Goal: Transaction & Acquisition: Purchase product/service

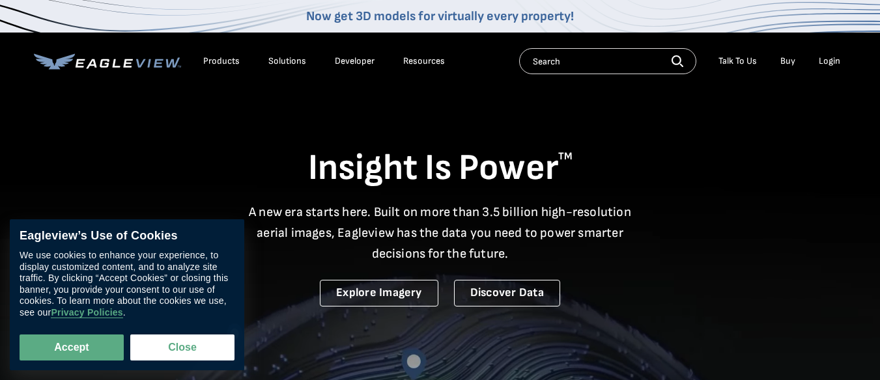
click at [821, 62] on div "Login" at bounding box center [828, 61] width 21 height 12
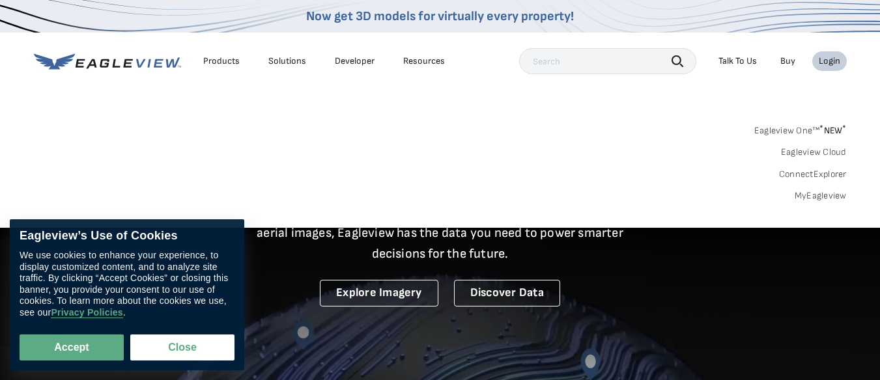
click at [815, 192] on link "MyEagleview" at bounding box center [820, 196] width 52 height 12
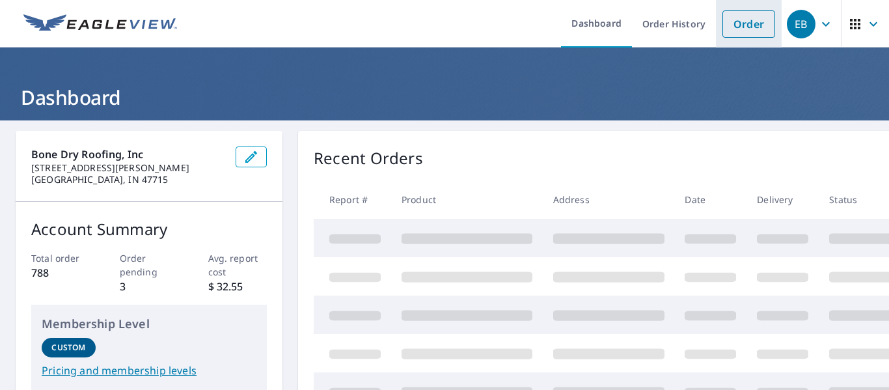
click at [727, 27] on link "Order" at bounding box center [749, 23] width 53 height 27
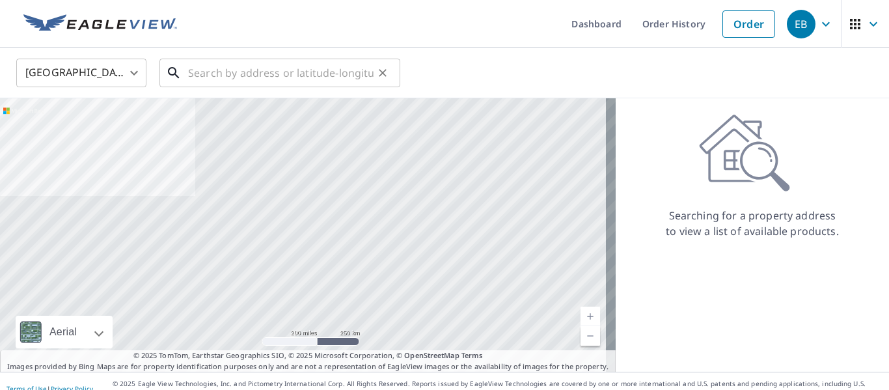
click at [332, 76] on input "text" at bounding box center [281, 73] width 186 height 36
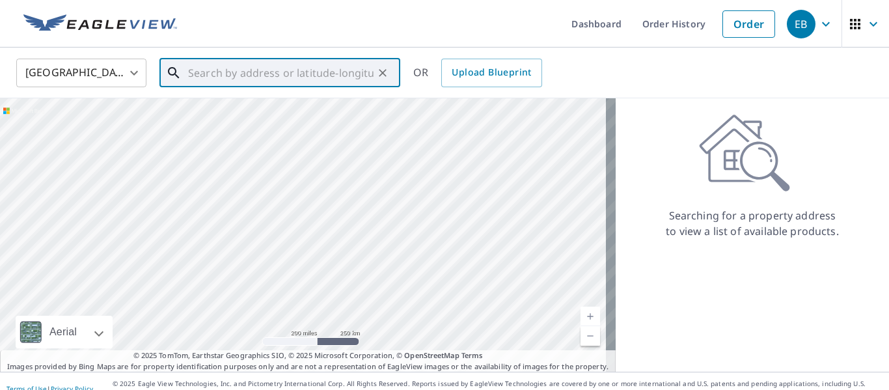
paste input "[STREET_ADDRESS]"
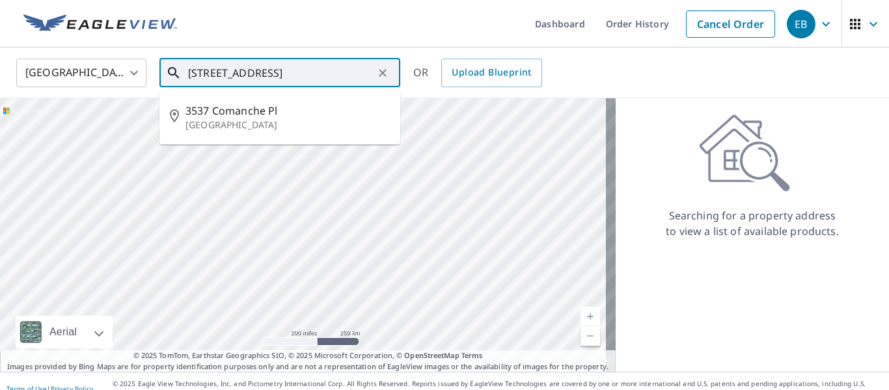
type input "[STREET_ADDRESS]"
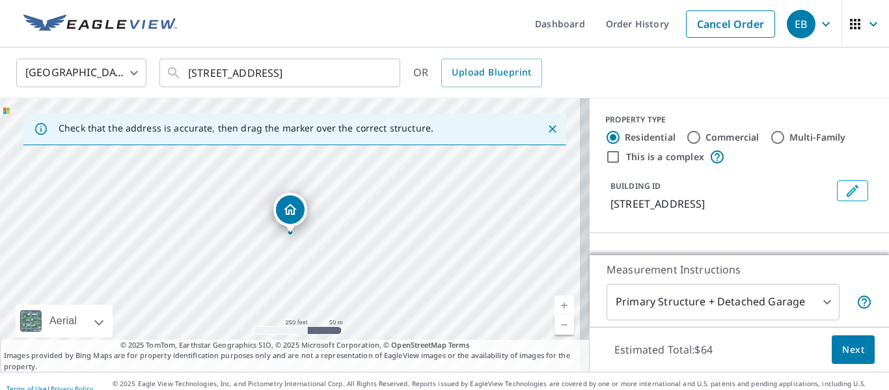
click at [557, 300] on link "Current Level 17, Zoom In" at bounding box center [565, 306] width 20 height 20
click at [557, 300] on link "Current Level 18, Zoom In" at bounding box center [565, 306] width 20 height 20
click at [557, 300] on link "Current Level 19, Zoom In Disabled" at bounding box center [565, 306] width 20 height 20
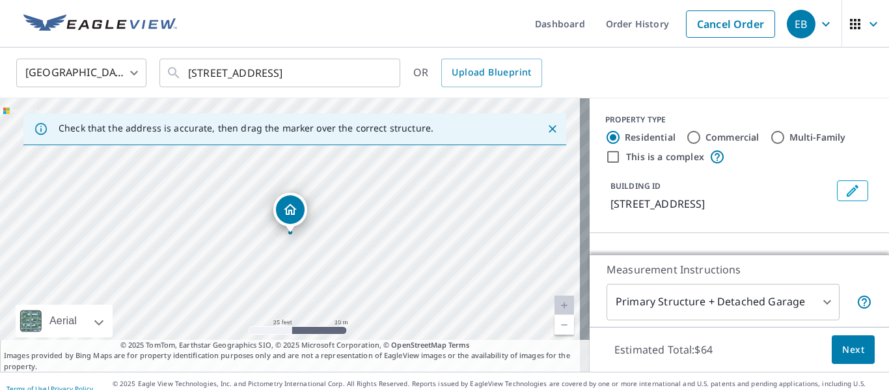
scroll to position [174, 0]
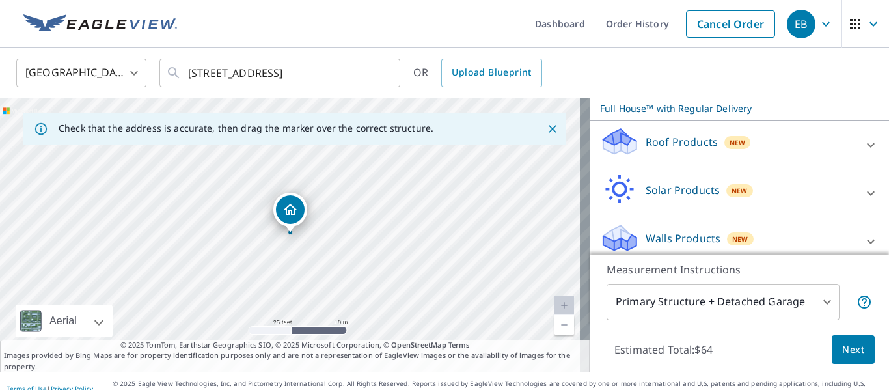
click at [667, 145] on p "Roof Products" at bounding box center [682, 142] width 72 height 16
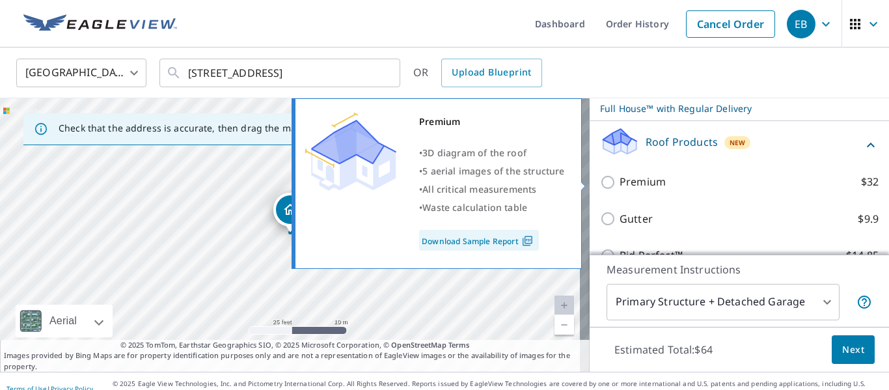
click at [636, 180] on p "Premium" at bounding box center [643, 182] width 46 height 16
click at [620, 180] on input "Premium $32" at bounding box center [610, 183] width 20 height 16
checkbox input "true"
checkbox input "false"
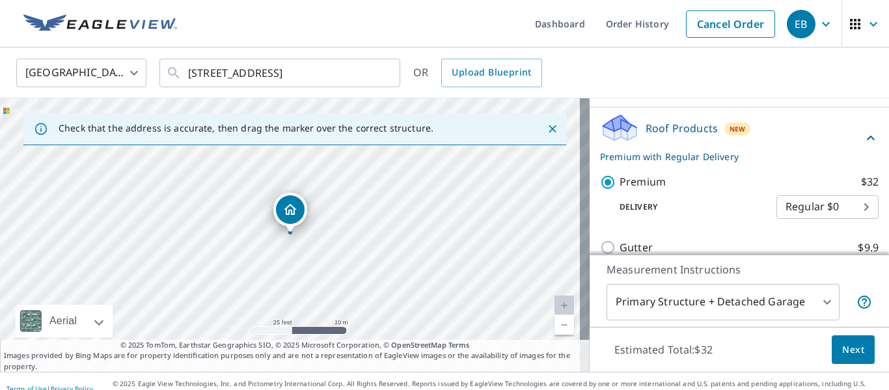
click at [845, 339] on button "Next" at bounding box center [853, 349] width 43 height 29
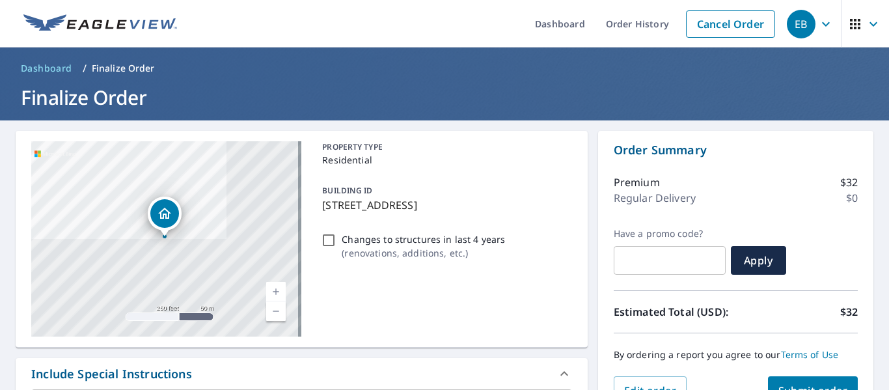
scroll to position [19, 0]
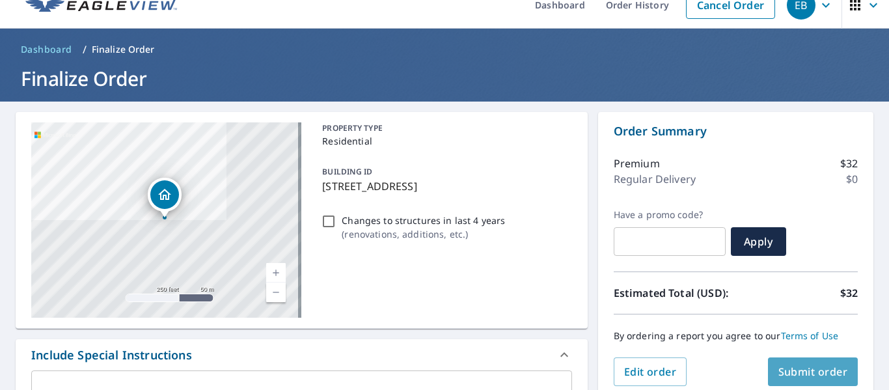
click at [809, 365] on span "Submit order" at bounding box center [814, 372] width 70 height 14
checkbox input "true"
